Goal: Navigation & Orientation: Find specific page/section

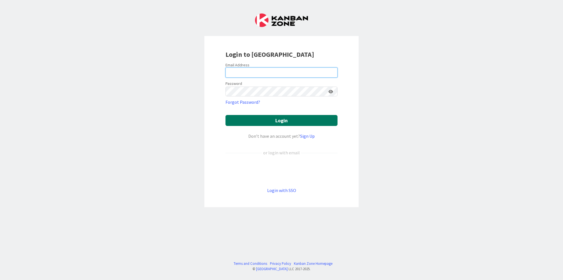
type input "[PERSON_NAME][EMAIL_ADDRESS][DOMAIN_NAME]"
click at [288, 120] on button "Login" at bounding box center [282, 120] width 112 height 11
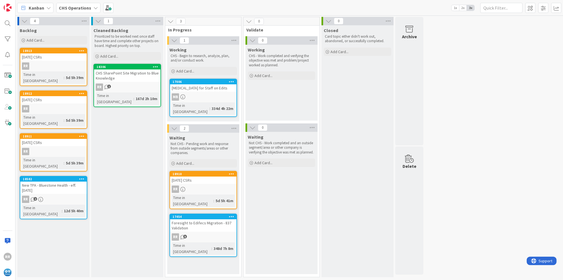
click at [86, 7] on b "CHS Operations" at bounding box center [75, 8] width 32 height 6
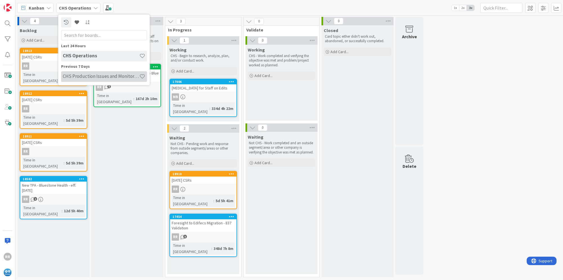
click at [75, 76] on h4 "CHS Production Issues and Monitoring" at bounding box center [101, 77] width 77 height 6
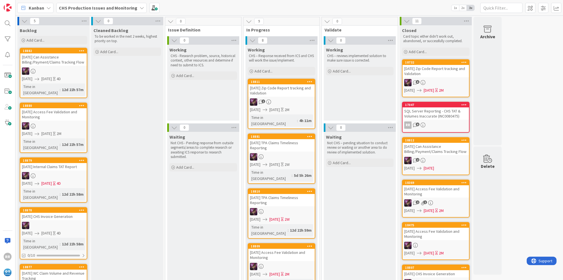
click at [108, 7] on b "CHS Production Issues and Monitoring" at bounding box center [98, 8] width 79 height 6
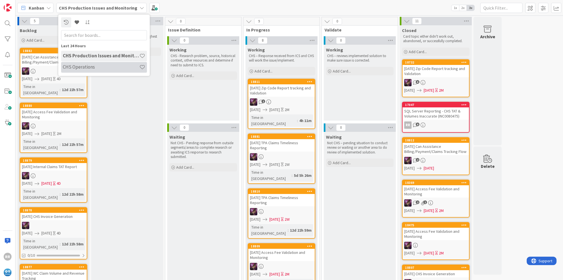
click at [93, 68] on h4 "CHS Operations" at bounding box center [101, 67] width 77 height 6
